Goal: Task Accomplishment & Management: Use online tool/utility

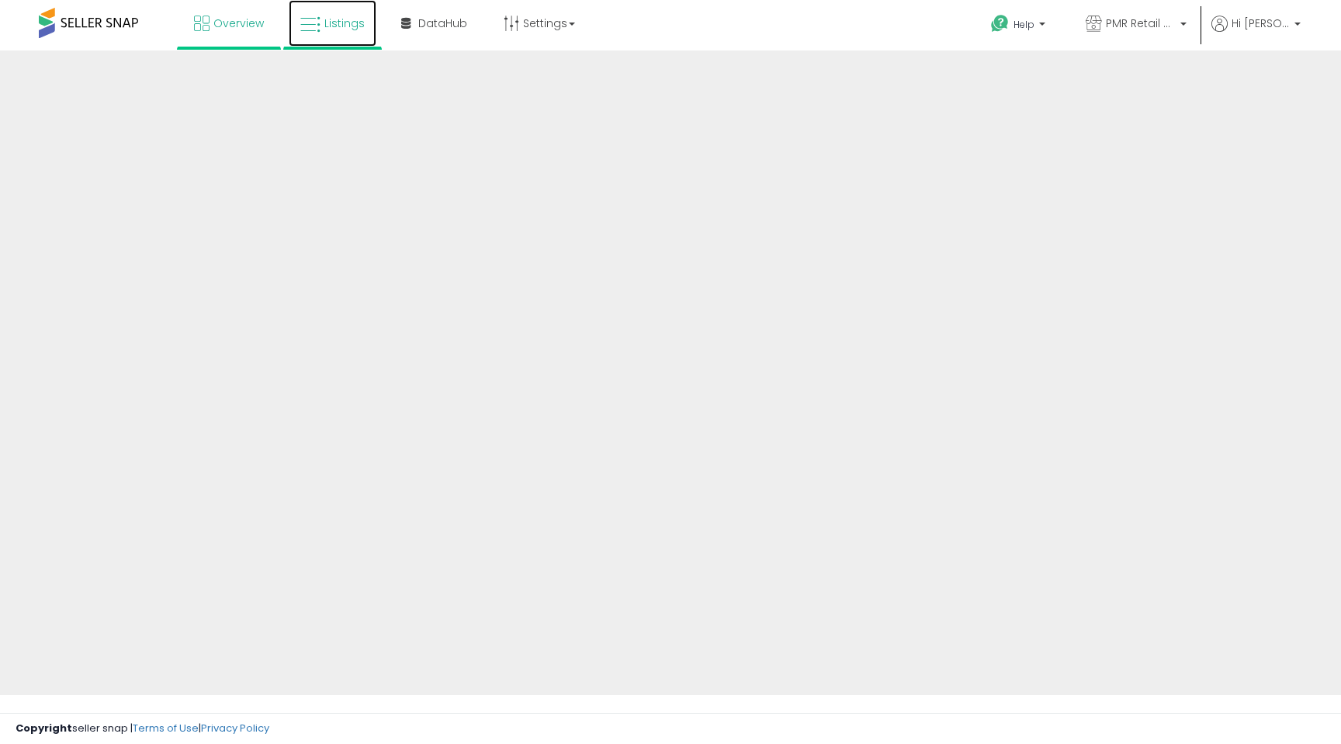
click at [322, 20] on link "Listings" at bounding box center [333, 23] width 88 height 47
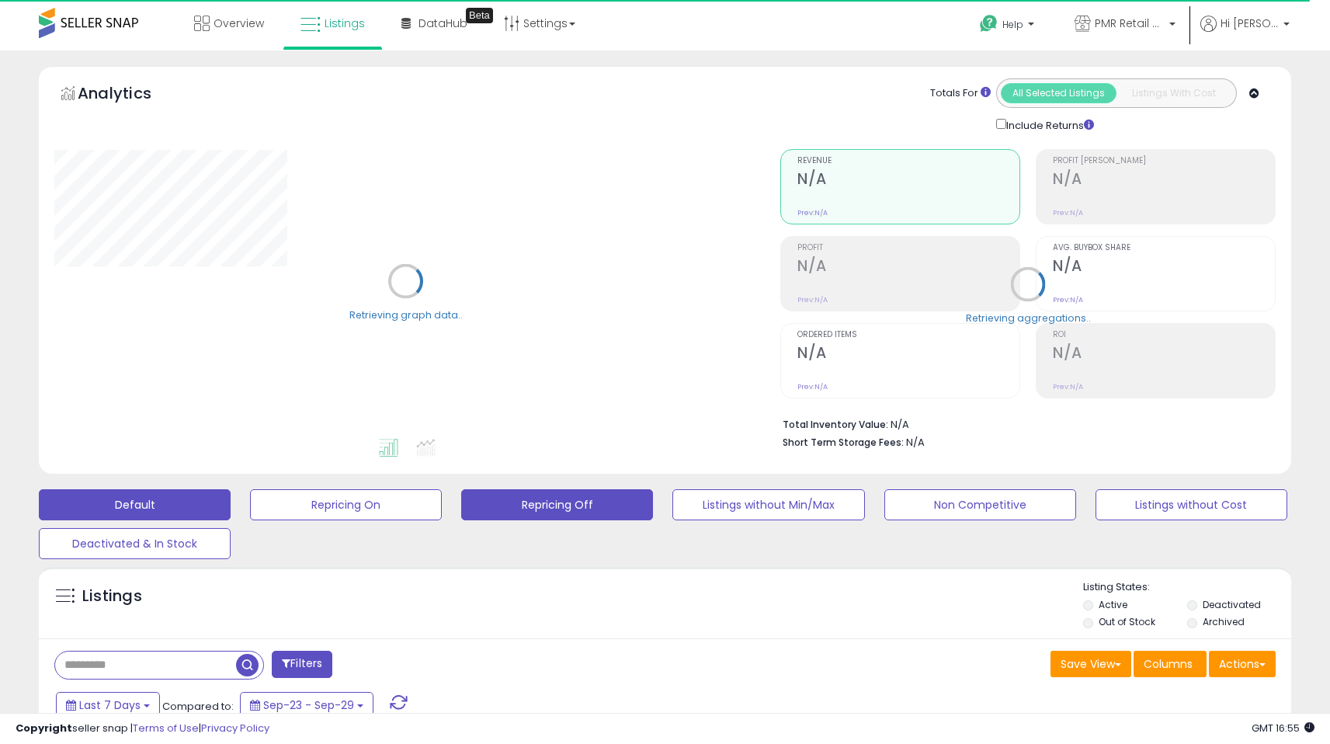
click at [553, 501] on button "Repricing Off" at bounding box center [557, 504] width 192 height 31
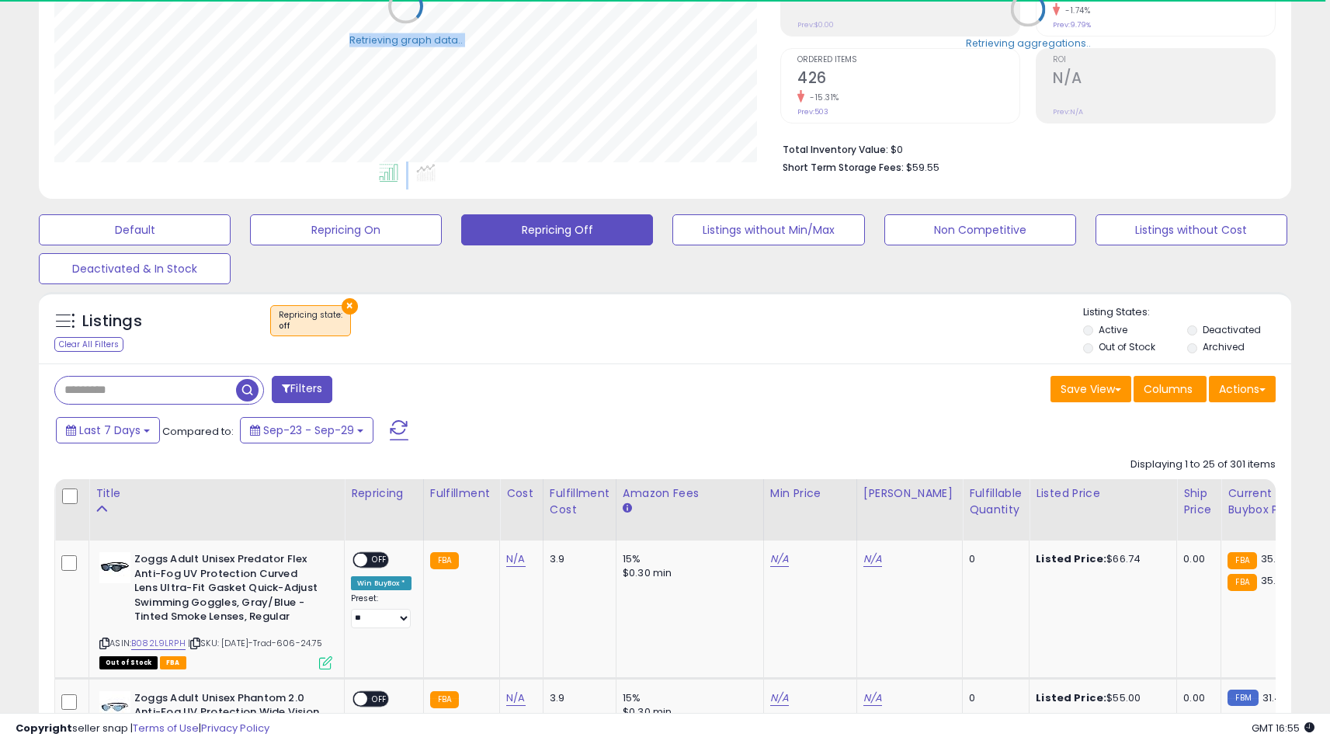
scroll to position [283, 0]
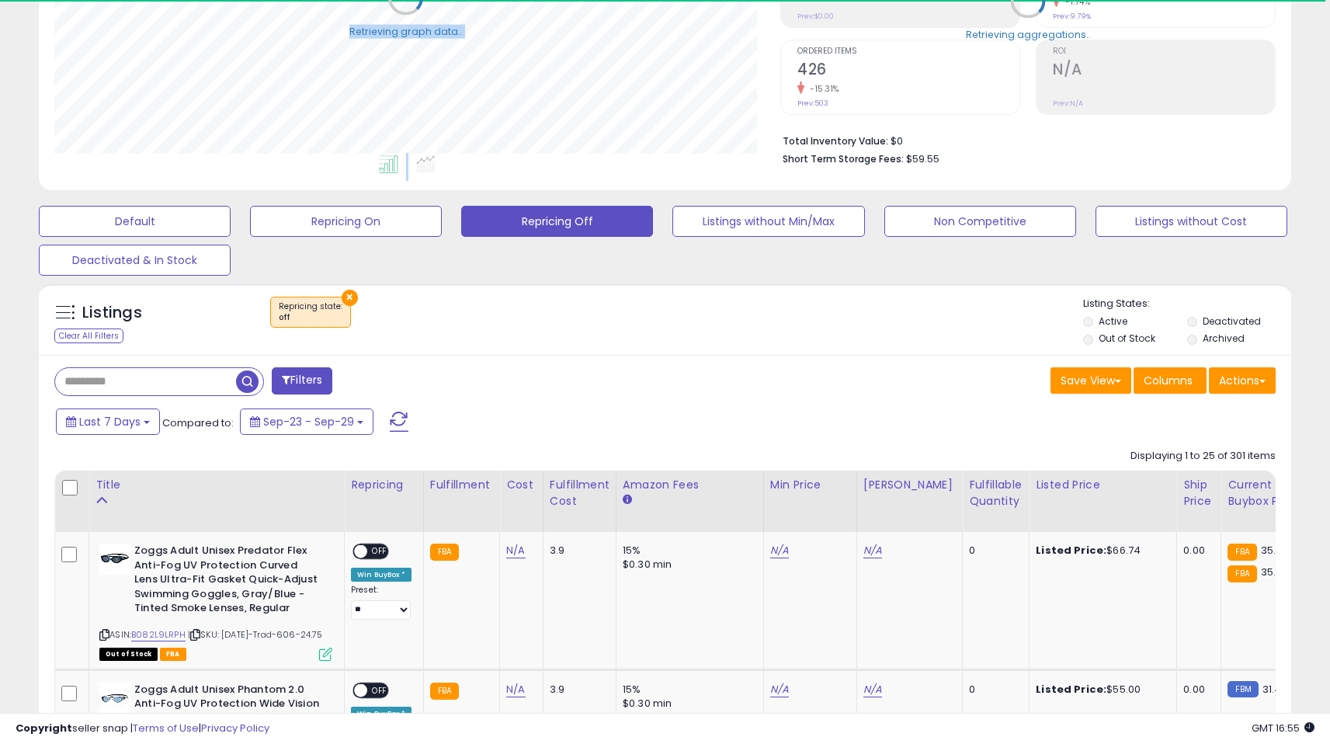
drag, startPoint x: 1336, startPoint y: 88, endPoint x: 1340, endPoint y: 179, distance: 90.1
click at [1330, 179] on html "Unable to login Retrieving listings data.. has not yet accepted the Terms of Us…" at bounding box center [665, 89] width 1330 height 744
click at [969, 487] on div "Fulfillable Quantity" at bounding box center [996, 493] width 54 height 33
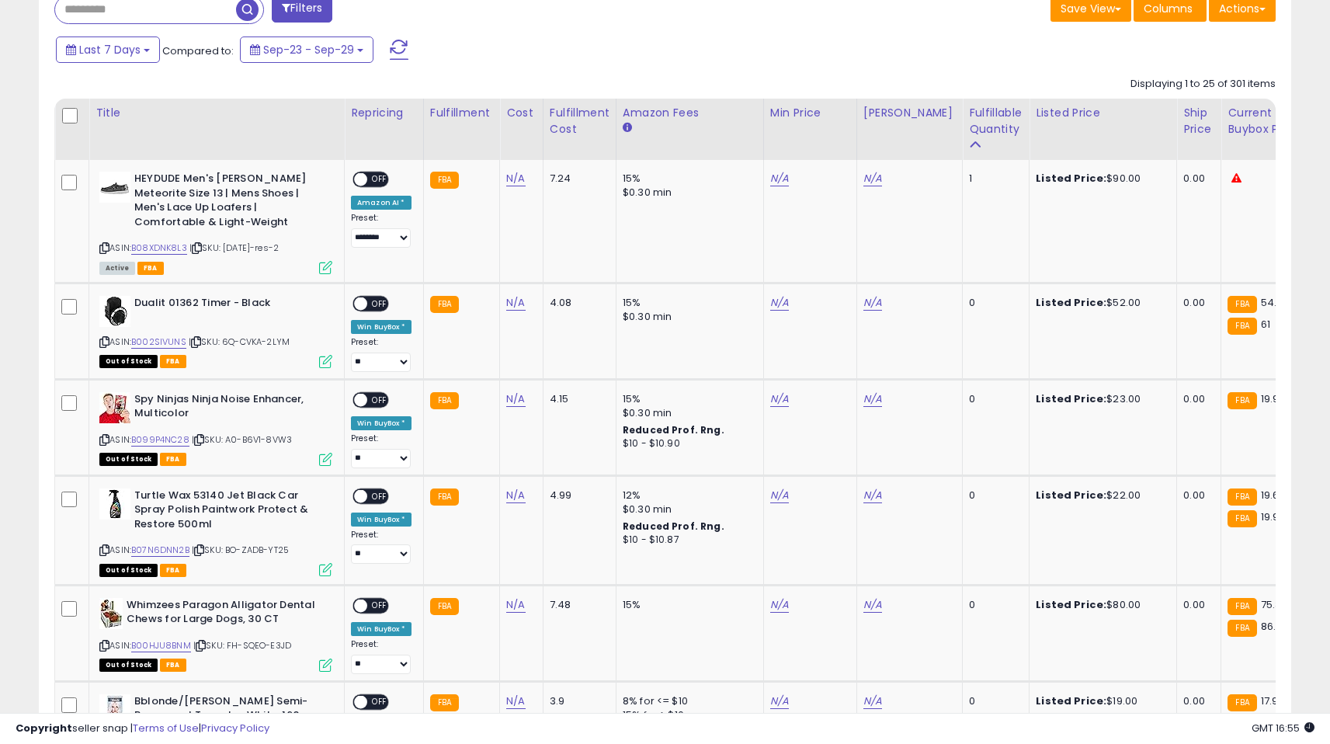
scroll to position [641, 0]
